Goal: Task Accomplishment & Management: Manage account settings

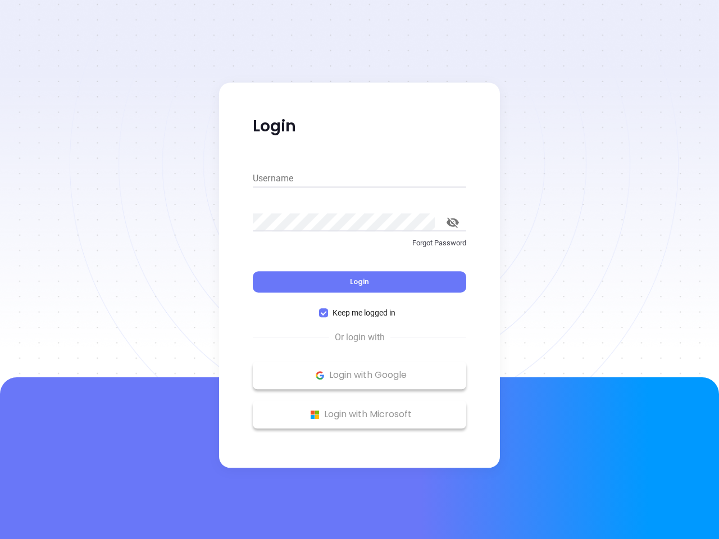
click at [359, 270] on div "Login" at bounding box center [359, 275] width 213 height 35
click at [359, 179] on input "Username" at bounding box center [359, 179] width 213 height 18
click at [453, 222] on icon "toggle password visibility" at bounding box center [452, 222] width 12 height 11
click at [359, 282] on span "Login" at bounding box center [359, 282] width 19 height 10
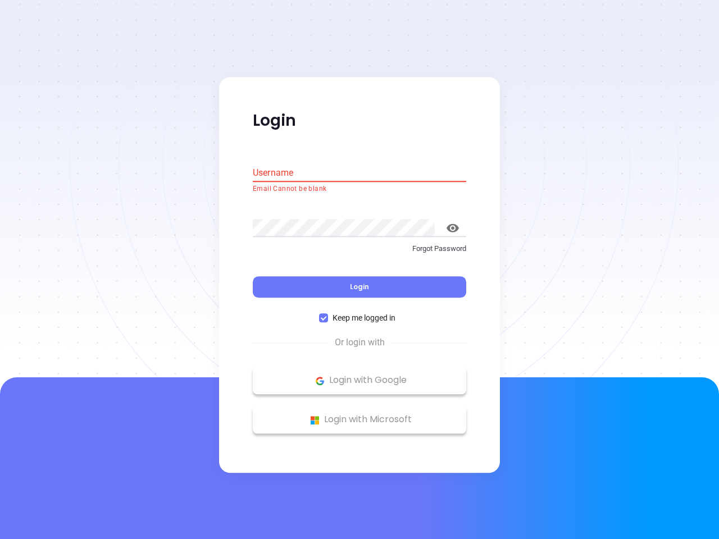
click at [359, 313] on span "Keep me logged in" at bounding box center [364, 318] width 72 height 12
click at [328, 314] on input "Keep me logged in" at bounding box center [323, 318] width 9 height 9
checkbox input "false"
click at [359, 375] on p "Login with Google" at bounding box center [359, 380] width 202 height 17
click at [359, 414] on p "Login with Microsoft" at bounding box center [359, 420] width 202 height 17
